Goal: Task Accomplishment & Management: Use online tool/utility

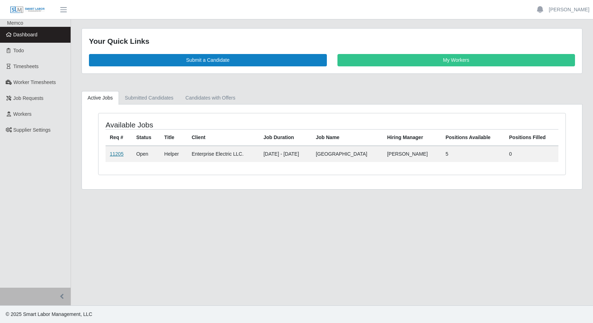
click at [120, 155] on link "11205" at bounding box center [117, 154] width 14 height 6
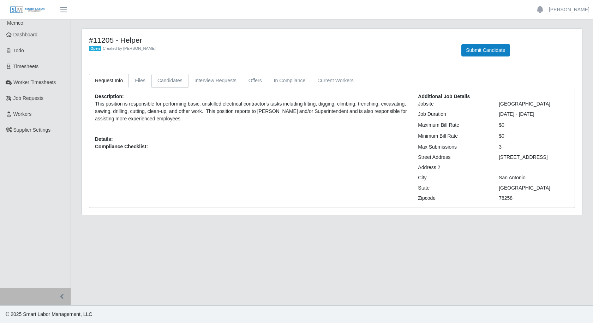
click at [176, 82] on link "Candidates" at bounding box center [169, 81] width 37 height 14
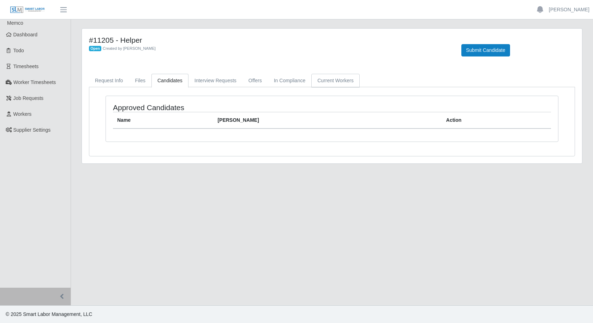
click at [319, 82] on link "Current Workers" at bounding box center [335, 81] width 48 height 14
click at [118, 82] on link "Request Info" at bounding box center [109, 81] width 40 height 14
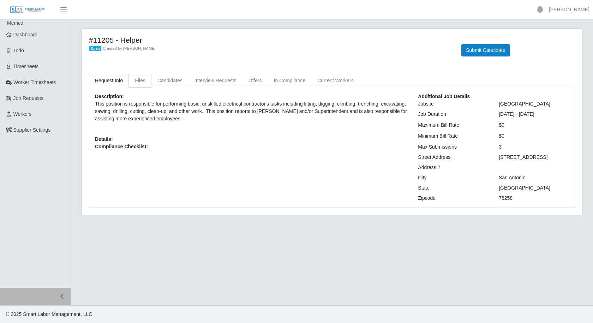
click at [142, 82] on link "Files" at bounding box center [140, 81] width 23 height 14
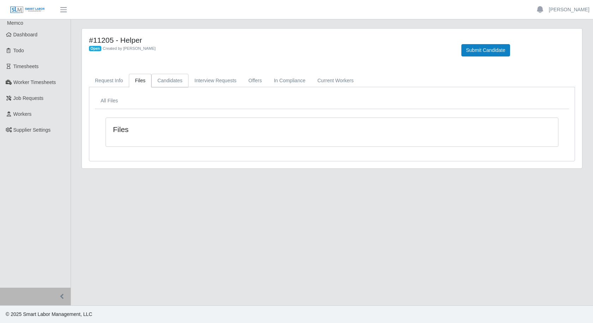
click at [166, 83] on link "Candidates" at bounding box center [169, 81] width 37 height 14
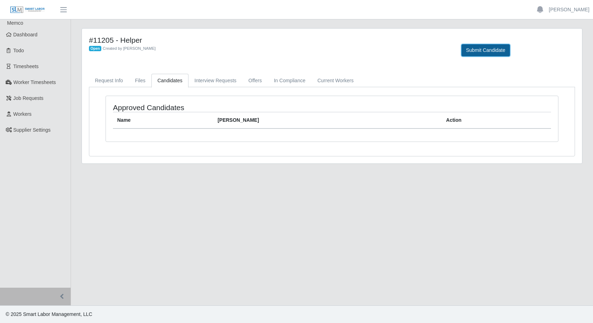
click at [485, 47] on button "Submit Candidate" at bounding box center [486, 50] width 48 height 12
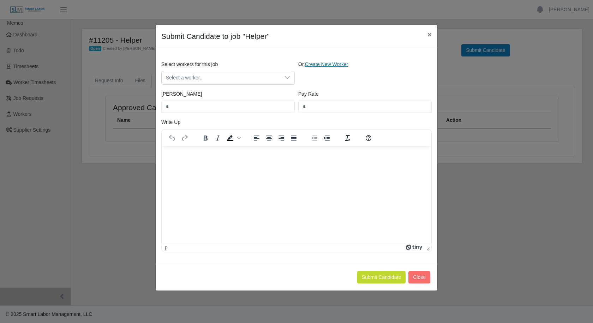
click at [328, 66] on link "Create New Worker" at bounding box center [326, 64] width 43 height 6
